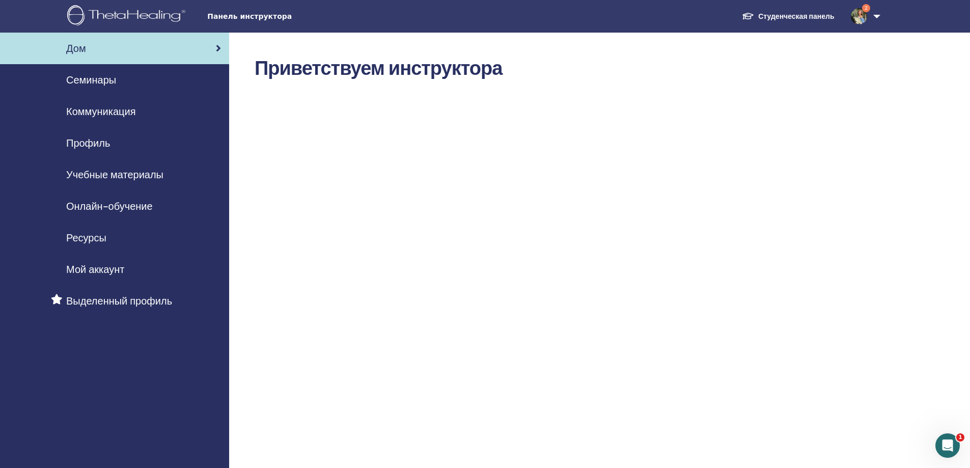
click at [150, 207] on span "Онлайн-обучение" at bounding box center [109, 206] width 87 height 15
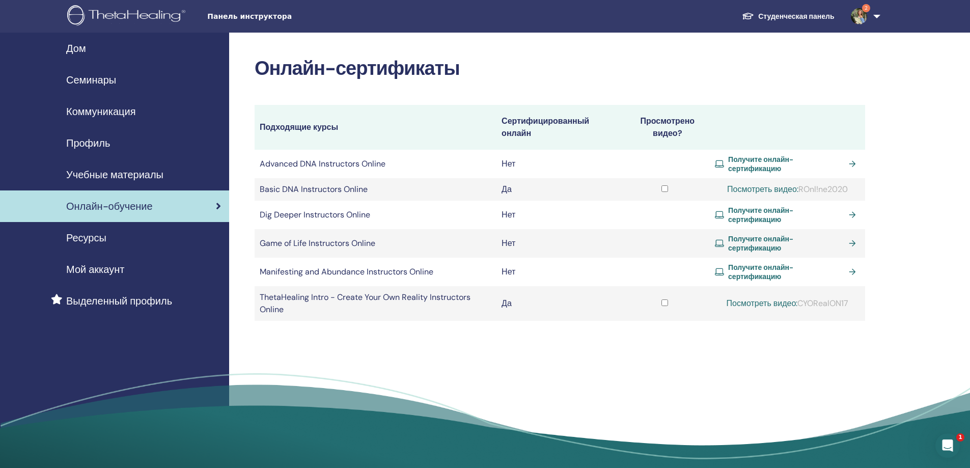
click at [108, 77] on span "Семинары" at bounding box center [91, 79] width 50 height 15
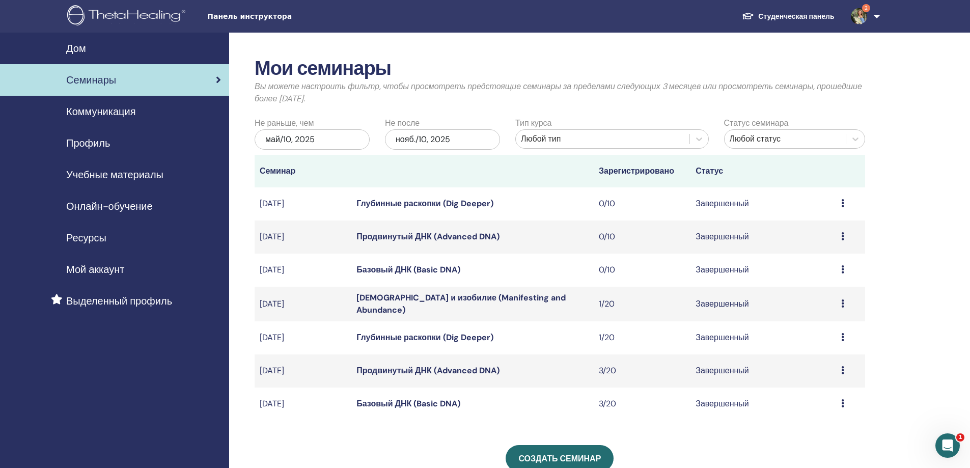
click at [315, 139] on div "май/10, 2025" at bounding box center [311, 139] width 115 height 20
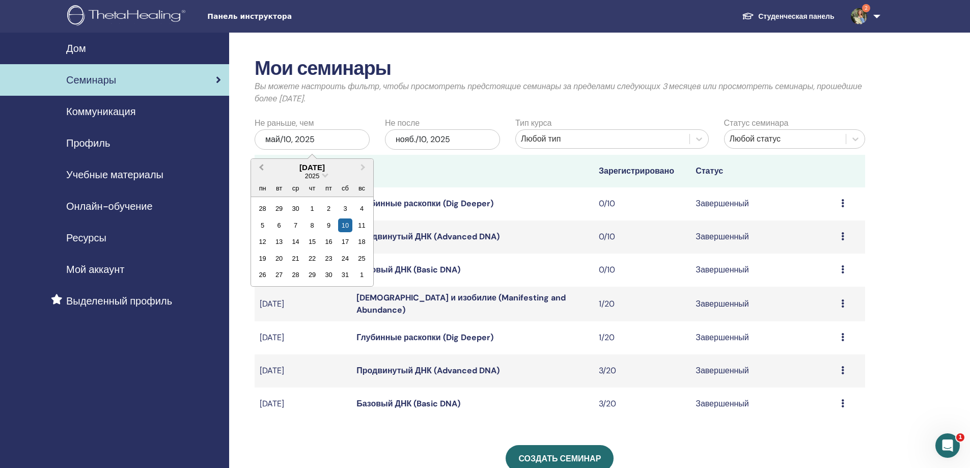
click at [261, 167] on span "Previous Month" at bounding box center [261, 167] width 0 height 11
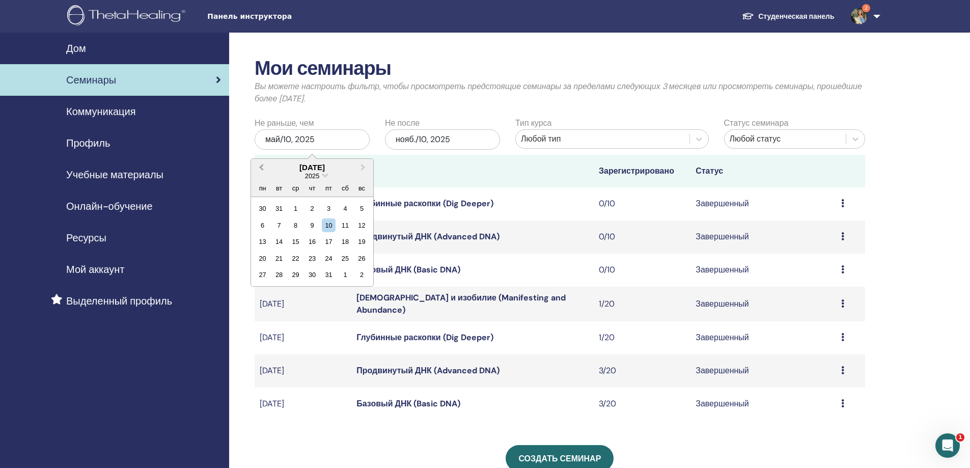
click at [261, 167] on span "Previous Month" at bounding box center [261, 167] width 0 height 11
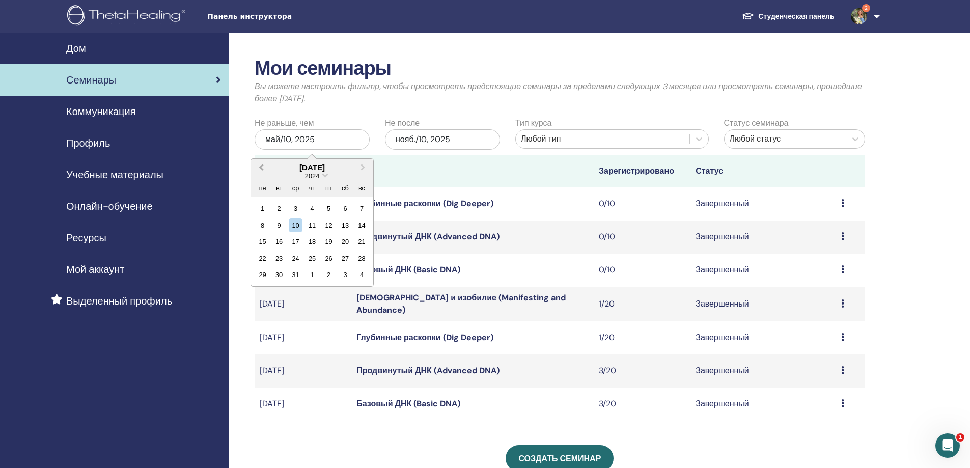
click at [261, 167] on span "Previous Month" at bounding box center [261, 167] width 0 height 11
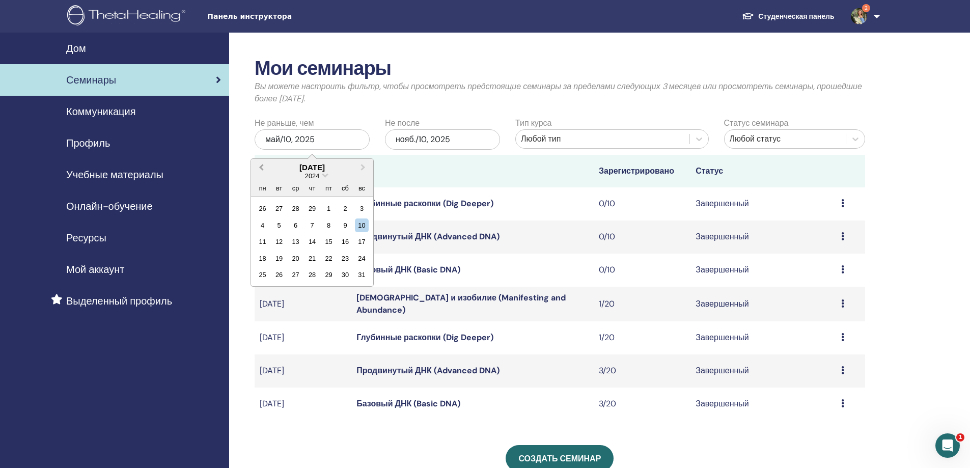
click at [261, 167] on span "Previous Month" at bounding box center [261, 167] width 0 height 11
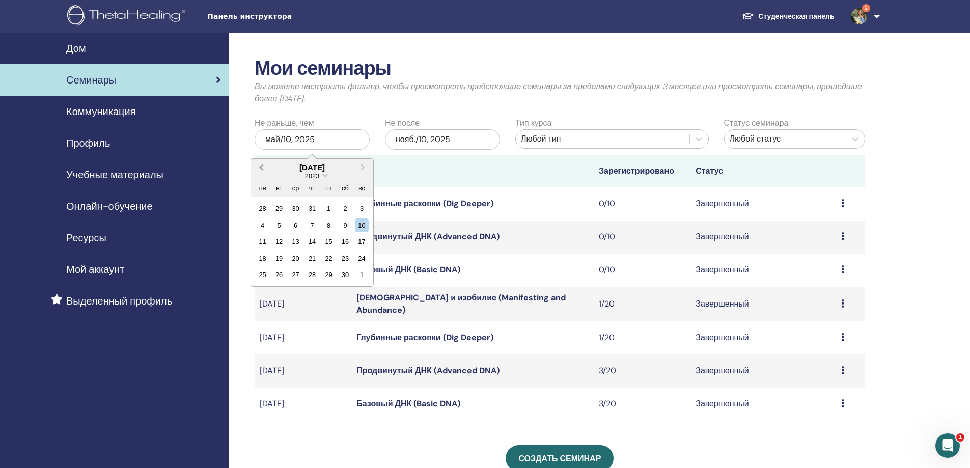
click at [261, 167] on span "Previous Month" at bounding box center [261, 167] width 0 height 11
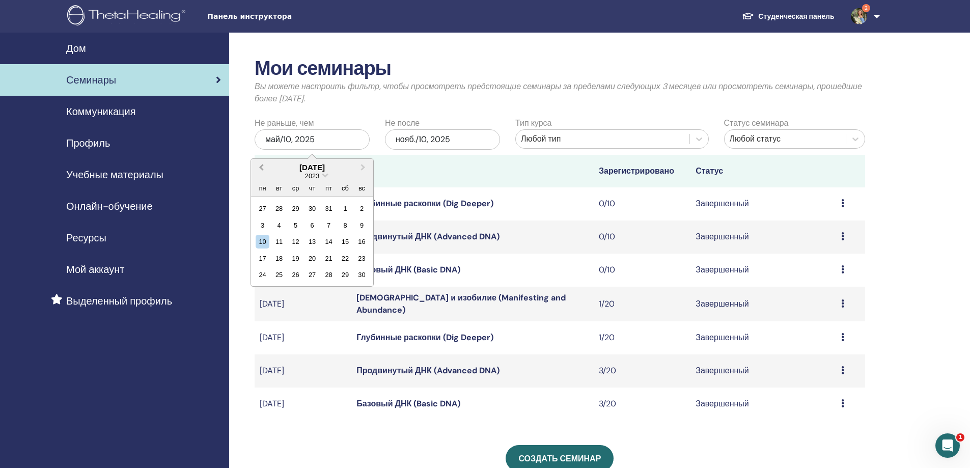
click at [261, 167] on span "Previous Month" at bounding box center [261, 167] width 0 height 11
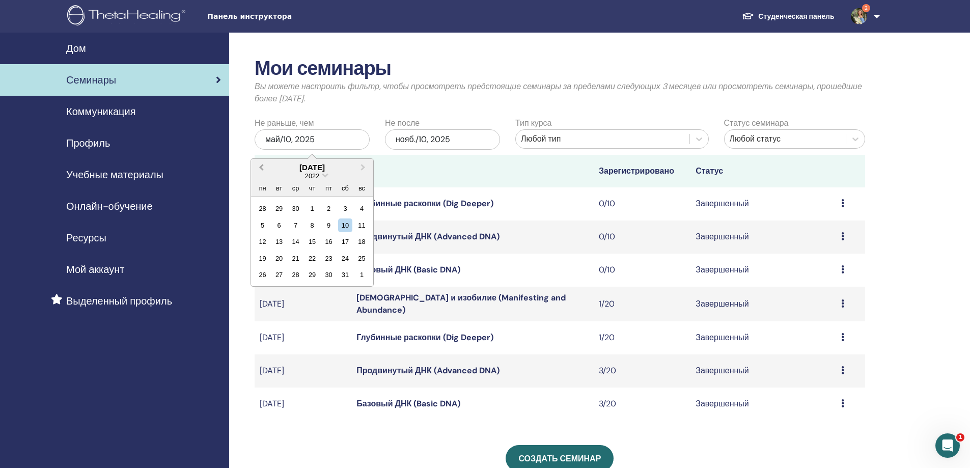
click at [261, 167] on span "Previous Month" at bounding box center [261, 167] width 0 height 11
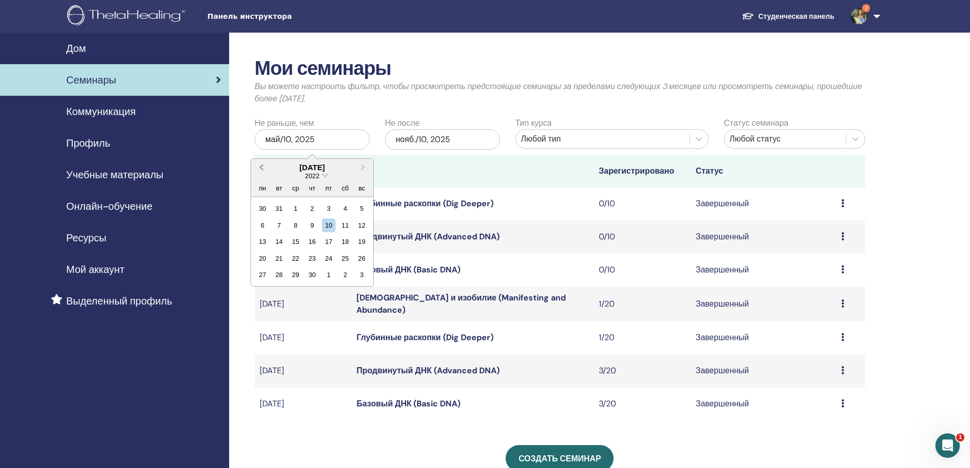
click at [261, 167] on span "Previous Month" at bounding box center [261, 167] width 0 height 11
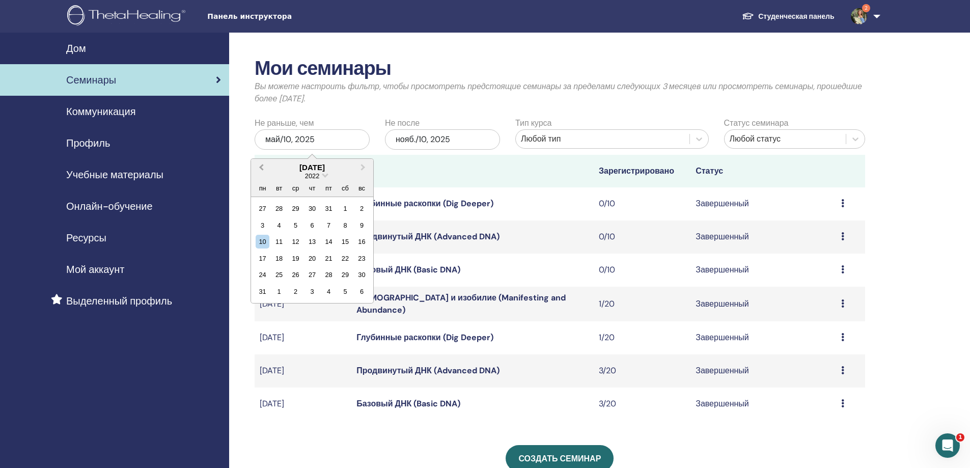
click at [261, 167] on span "Previous Month" at bounding box center [261, 167] width 0 height 11
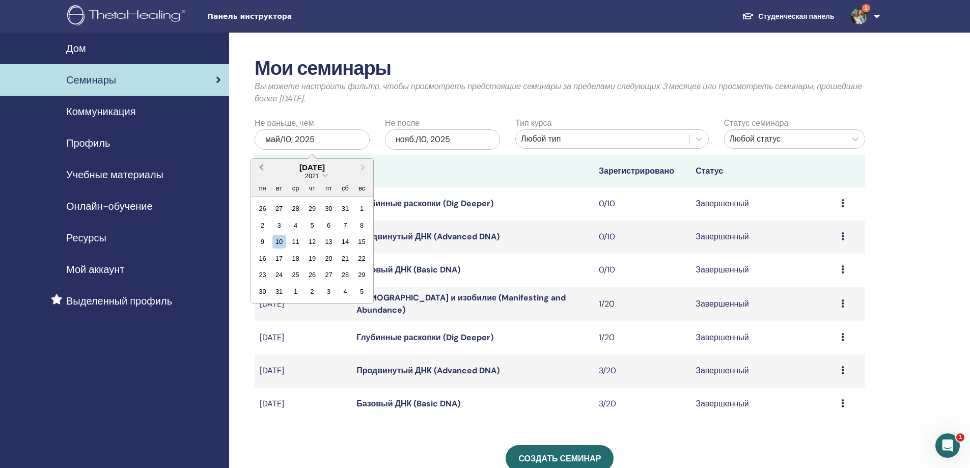
click at [261, 167] on span "Previous Month" at bounding box center [261, 167] width 0 height 11
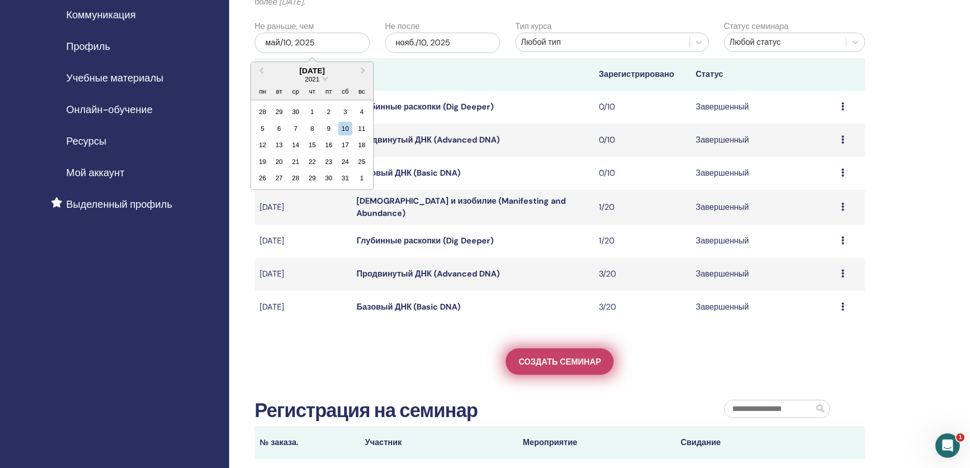
scroll to position [102, 0]
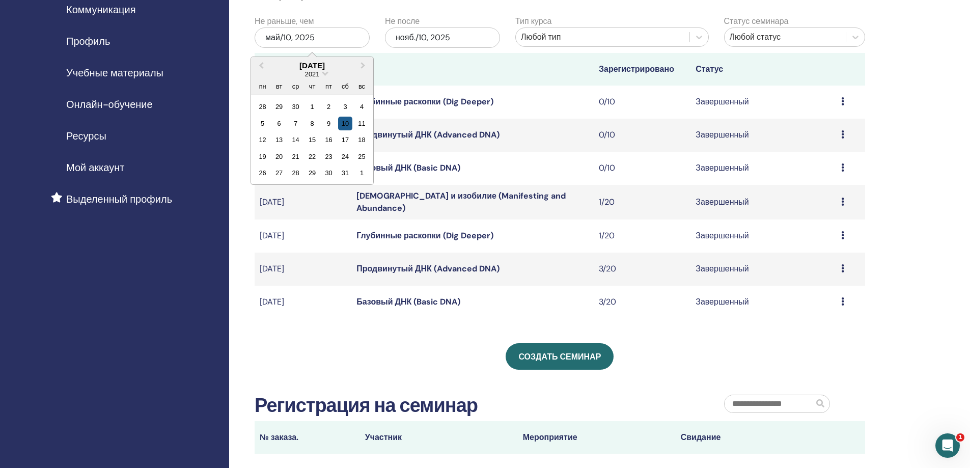
click at [345, 120] on div "10" at bounding box center [345, 124] width 14 height 14
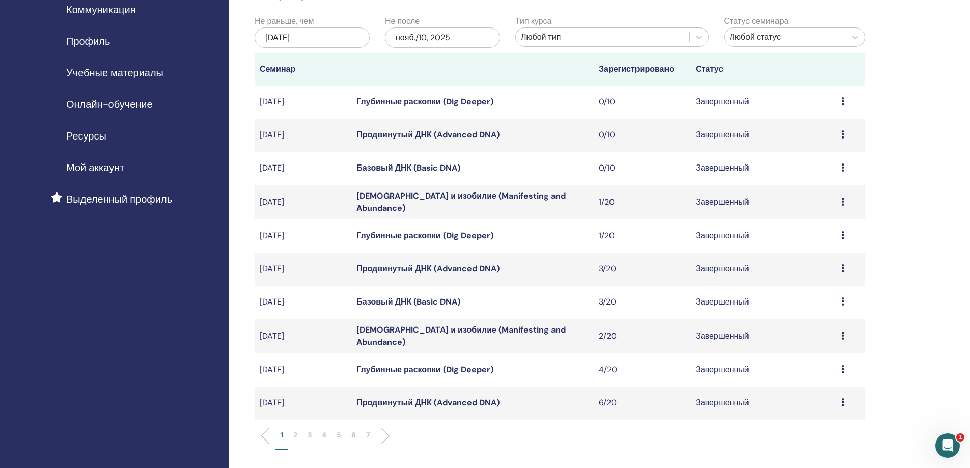
click at [843, 101] on icon at bounding box center [842, 101] width 3 height 8
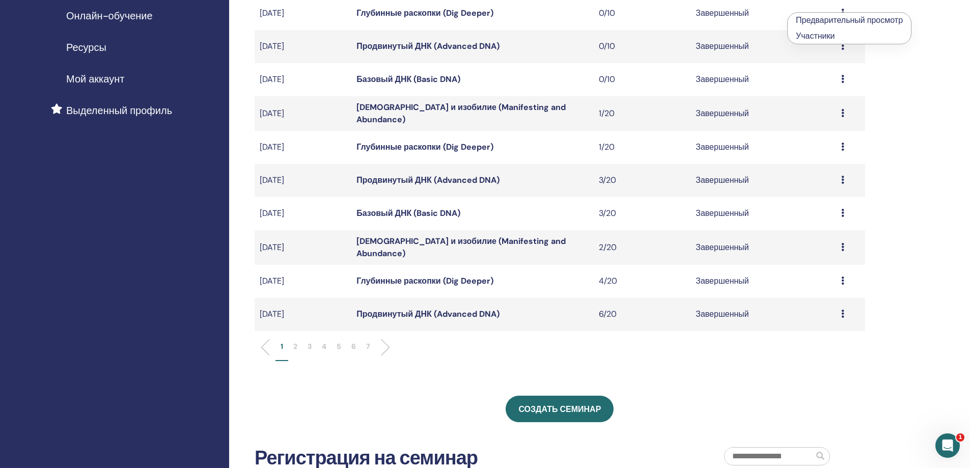
scroll to position [204, 0]
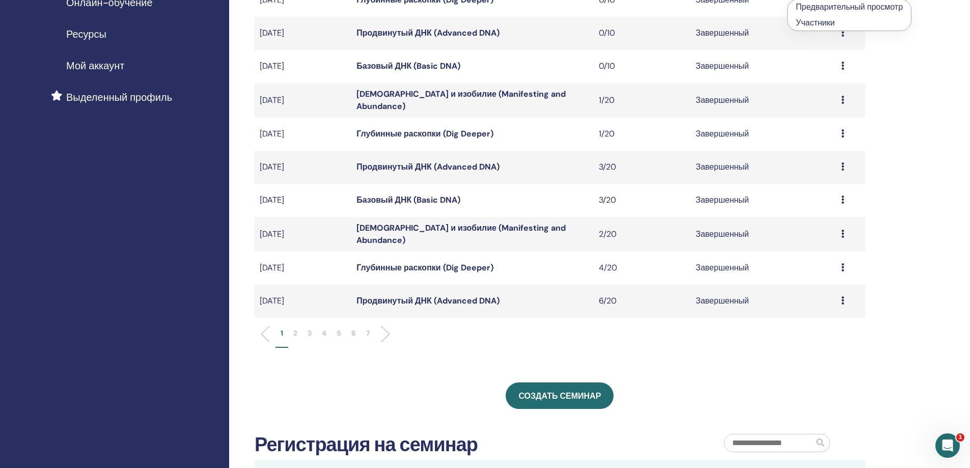
click at [369, 329] on p "7" at bounding box center [368, 333] width 4 height 11
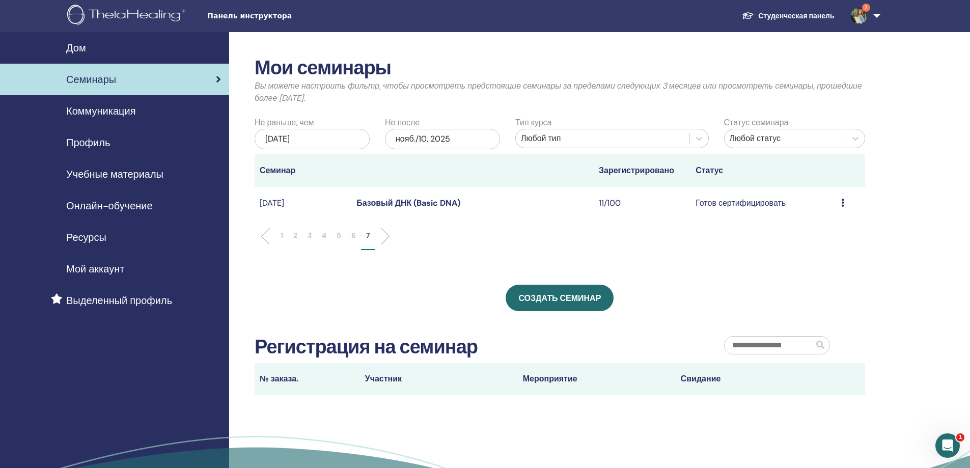
scroll to position [0, 0]
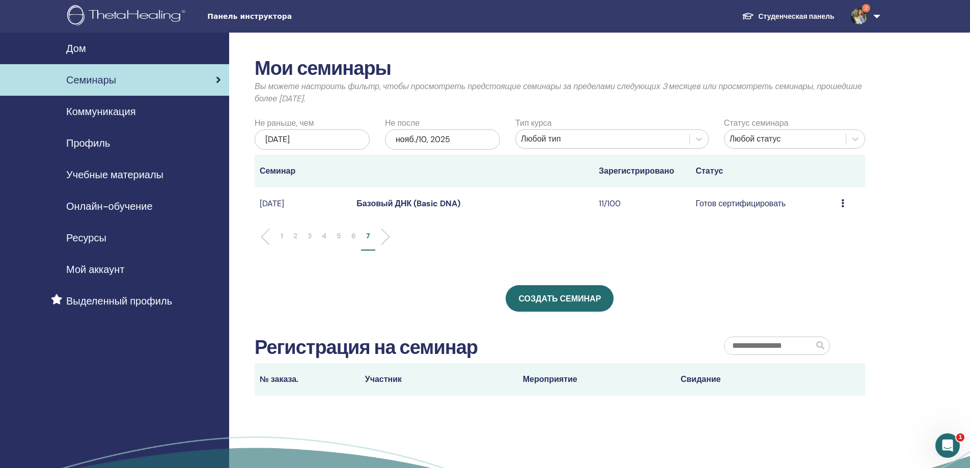
click at [352, 237] on p "6" at bounding box center [353, 236] width 5 height 11
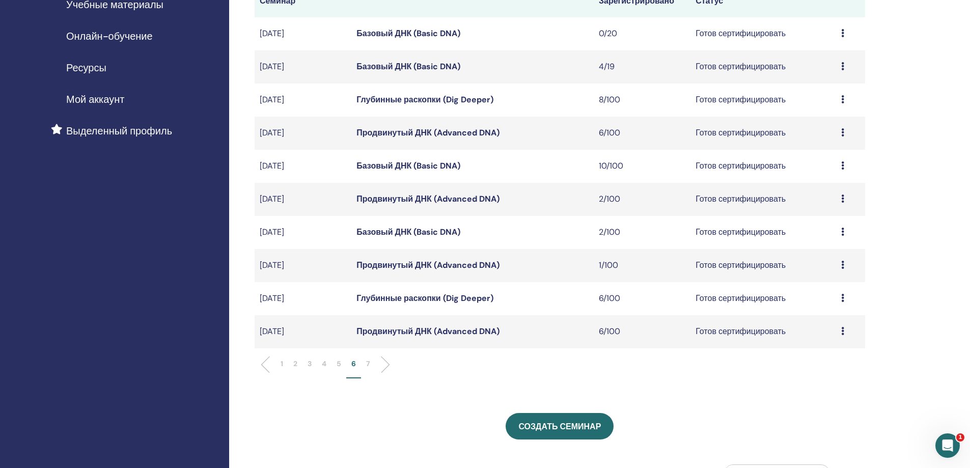
scroll to position [153, 0]
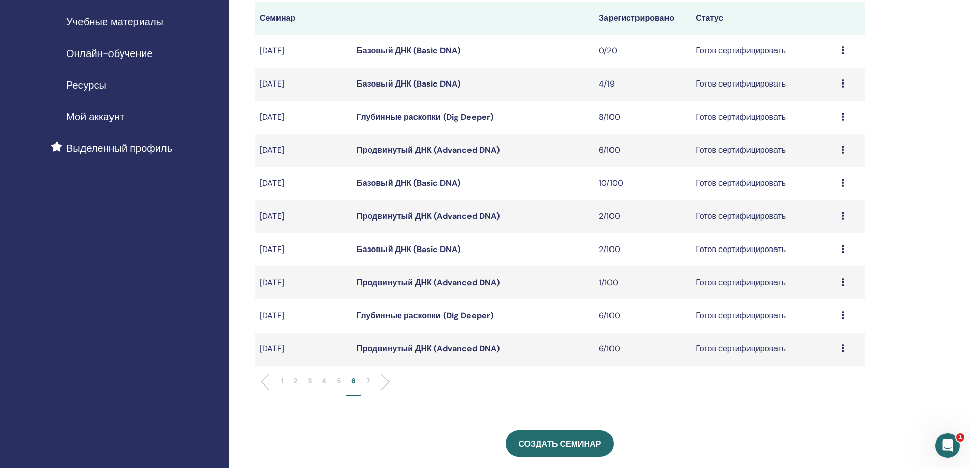
click at [337, 379] on p "5" at bounding box center [338, 381] width 5 height 11
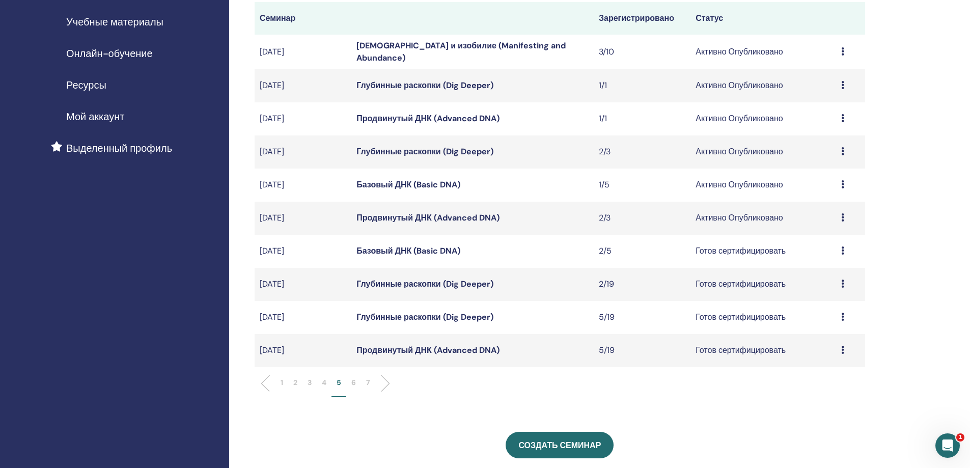
click at [323, 381] on p "4" at bounding box center [324, 382] width 5 height 11
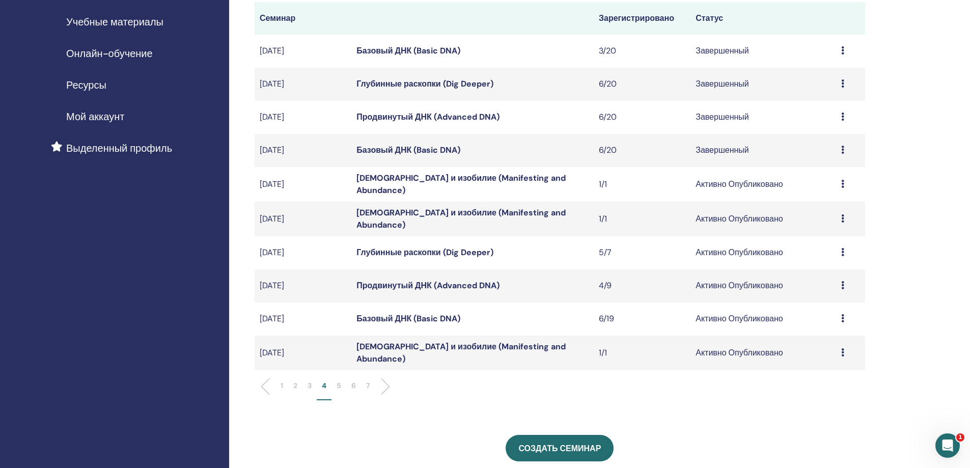
scroll to position [102, 0]
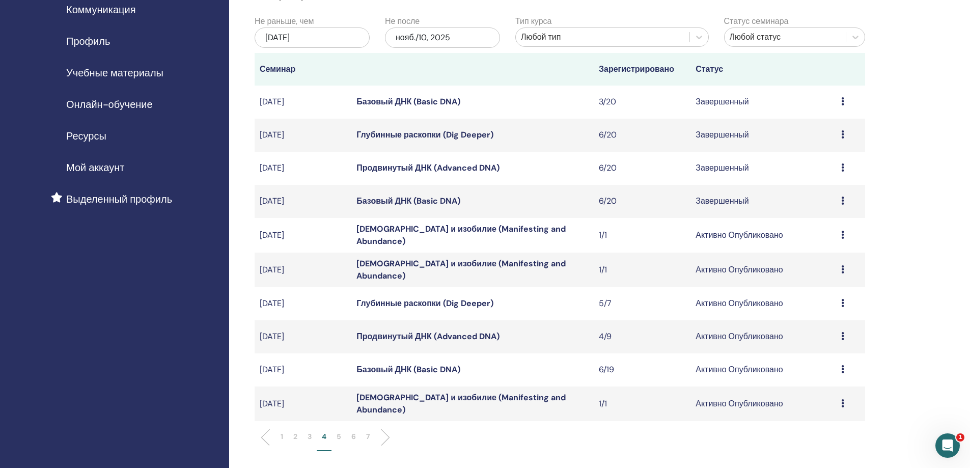
click at [310, 431] on p "3" at bounding box center [309, 436] width 4 height 11
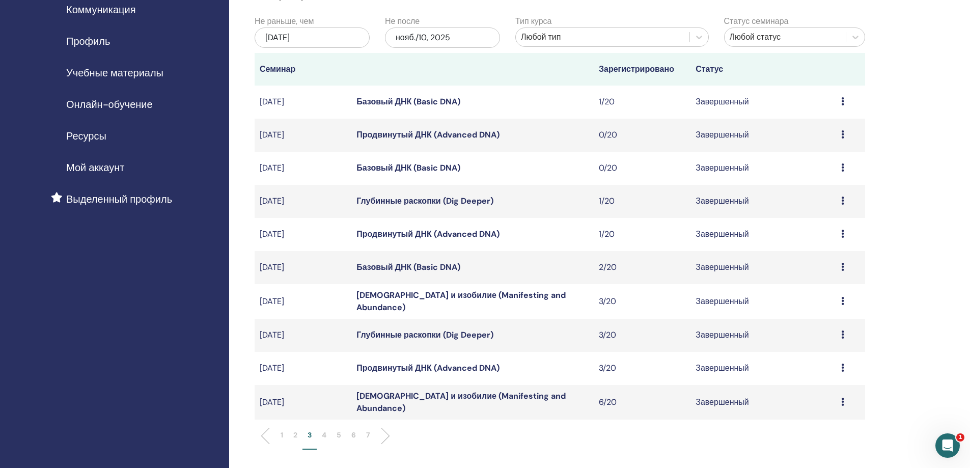
click at [293, 430] on li "2" at bounding box center [295, 440] width 14 height 20
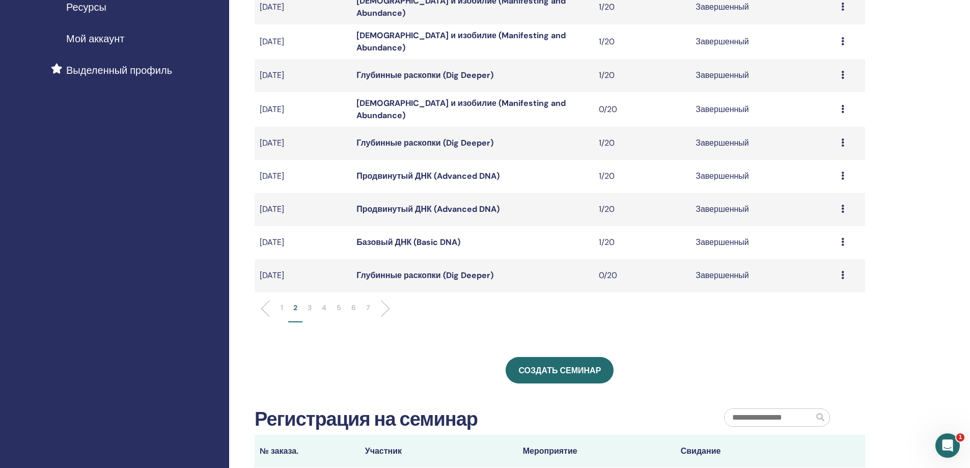
scroll to position [305, 0]
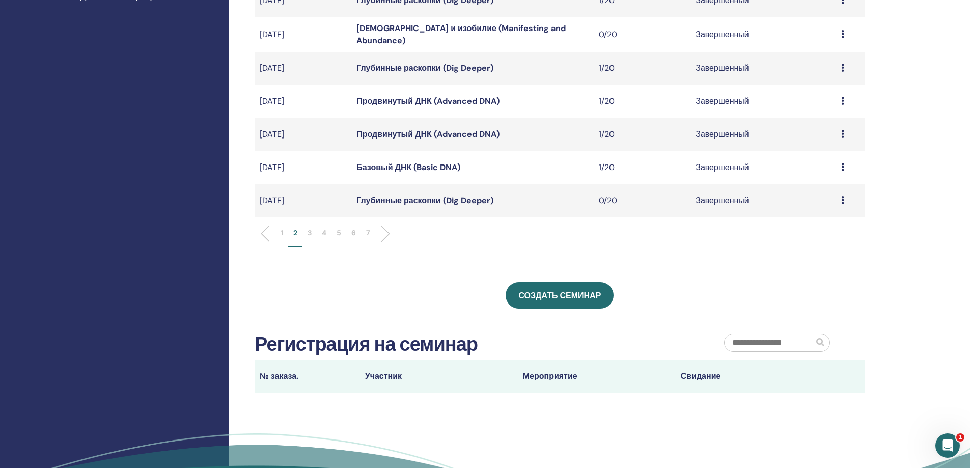
click at [282, 228] on p "1" at bounding box center [281, 233] width 3 height 11
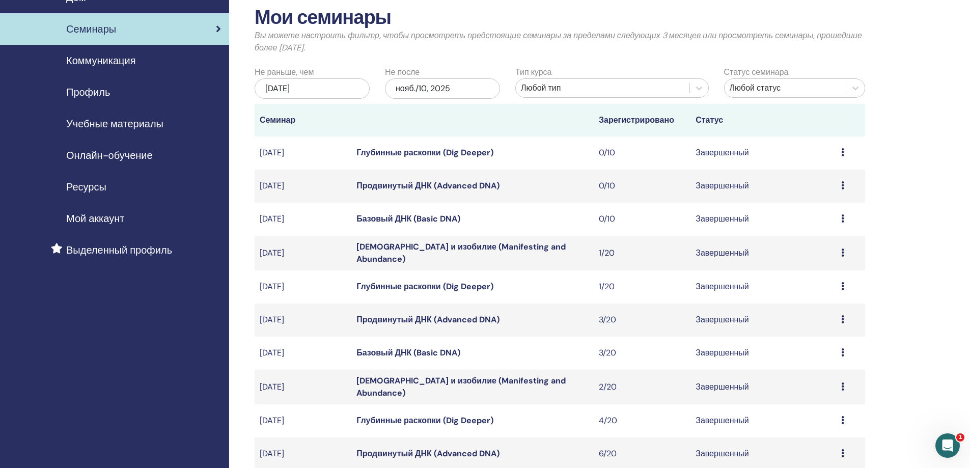
scroll to position [0, 0]
